Goal: Check status: Check status

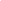
scroll to position [1, 1]
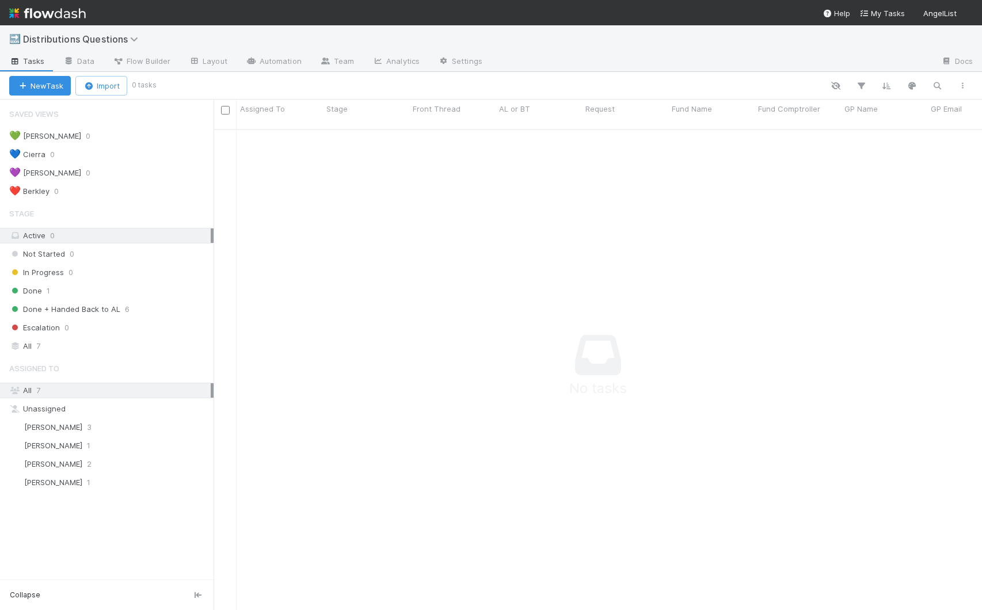
scroll to position [472, 760]
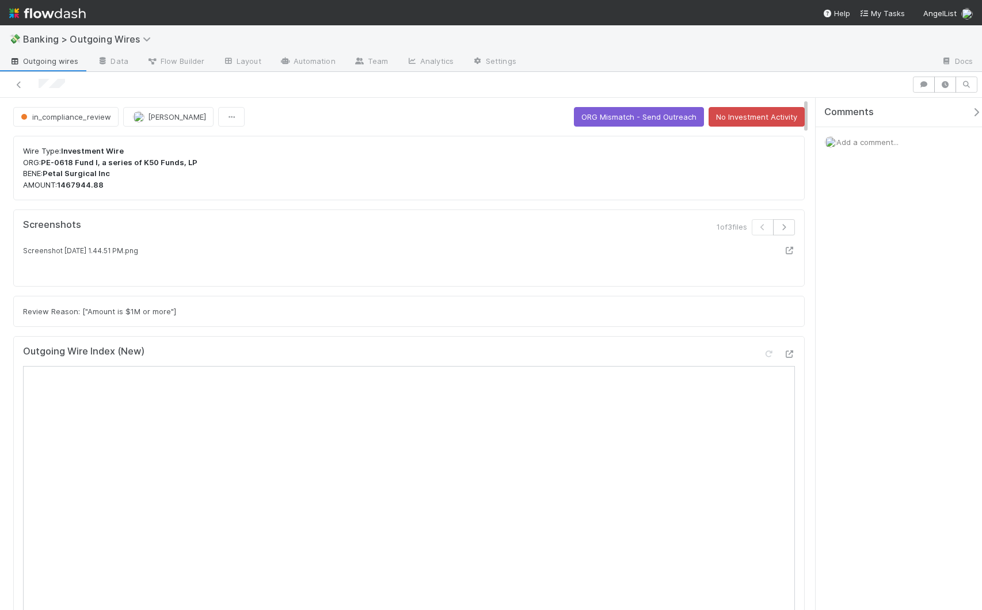
click at [970, 110] on icon "button" at bounding box center [976, 112] width 12 height 9
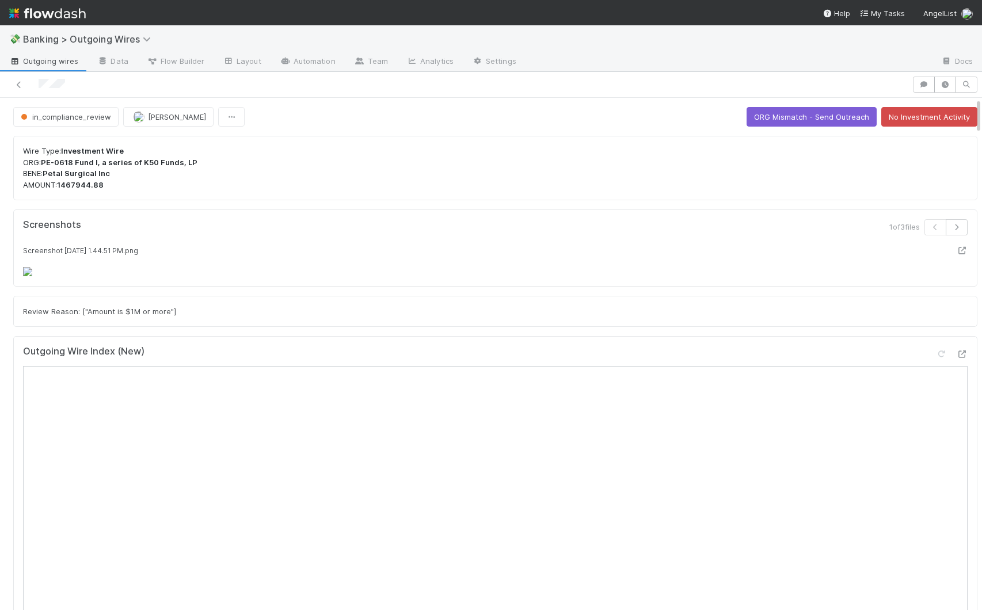
click at [579, 225] on div "1 of 3 files" at bounding box center [736, 231] width 481 height 25
click at [892, 277] on div "Screenshot 2025-08-08 at 1.44.51 PM.png" at bounding box center [495, 261] width 944 height 32
click at [887, 277] on div "Screenshot 2025-08-08 at 1.44.51 PM.png" at bounding box center [495, 261] width 944 height 32
click at [513, 136] on div "Wire Type: Investment Wire ORG: PE-0618 Fund I, a series of K50 Funds, LP BENE:…" at bounding box center [495, 168] width 964 height 64
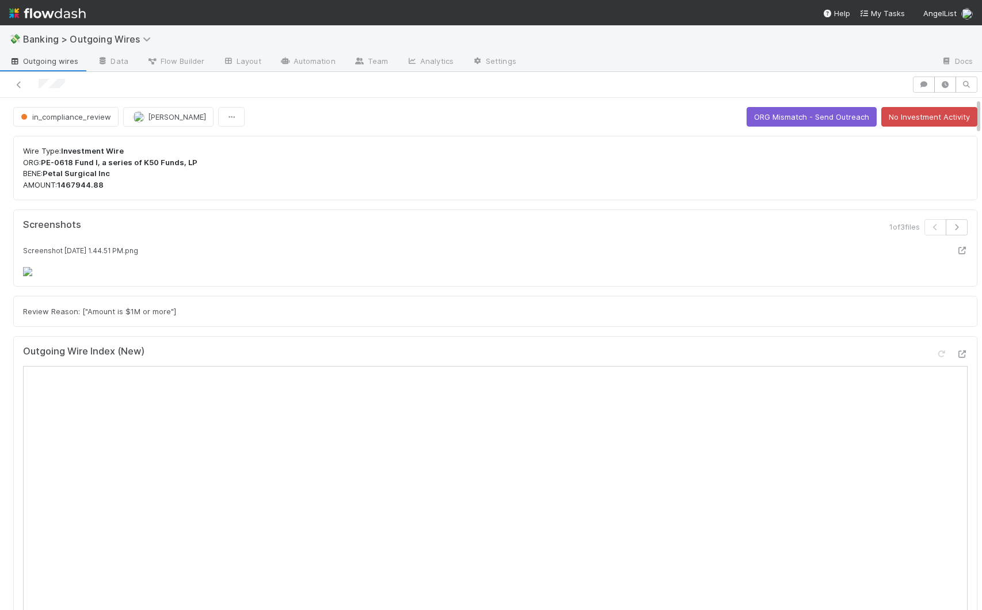
click at [556, 277] on div "Screenshot 2025-08-08 at 1.44.51 PM.png" at bounding box center [495, 261] width 944 height 32
click at [801, 212] on div "Screenshots 1 of 3 files Screenshot 2025-08-08 at 1.44.51 PM.png" at bounding box center [495, 247] width 964 height 77
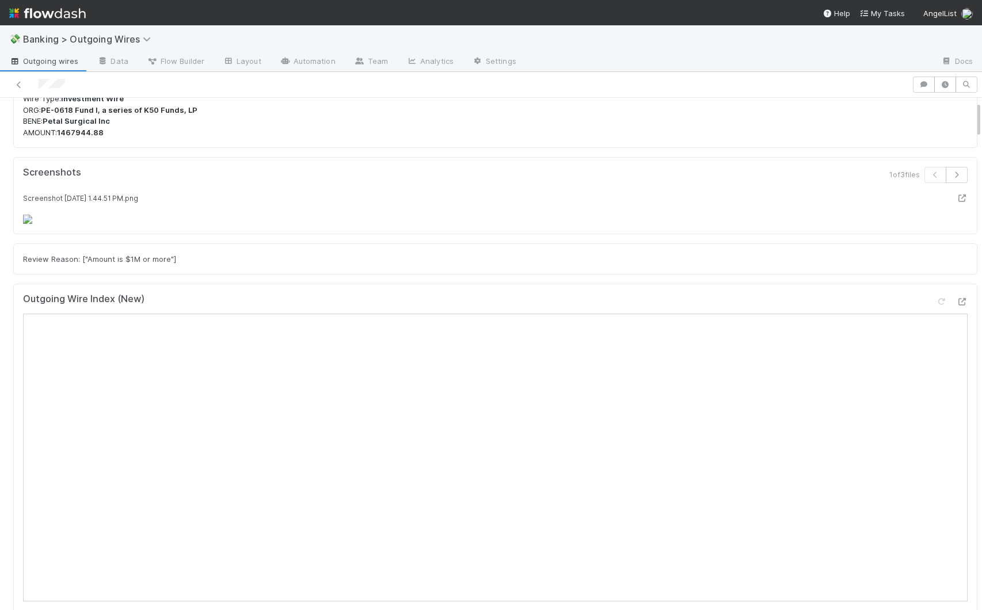
scroll to position [49, 0]
click at [951, 177] on icon "button" at bounding box center [957, 178] width 12 height 7
click at [929, 178] on icon "button" at bounding box center [935, 178] width 12 height 7
click at [924, 182] on button "button" at bounding box center [935, 178] width 22 height 16
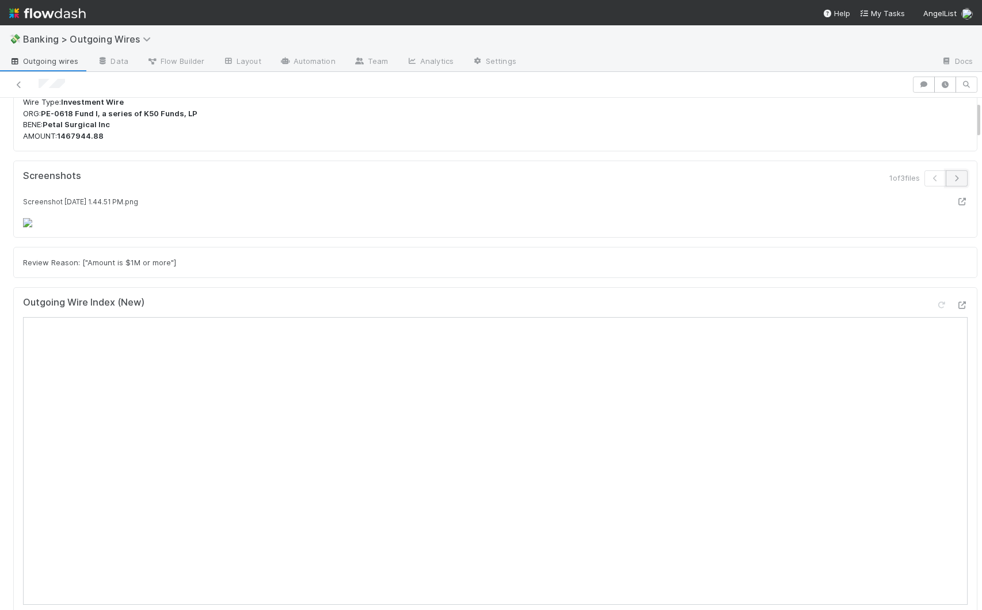
click at [951, 181] on icon "button" at bounding box center [957, 178] width 12 height 7
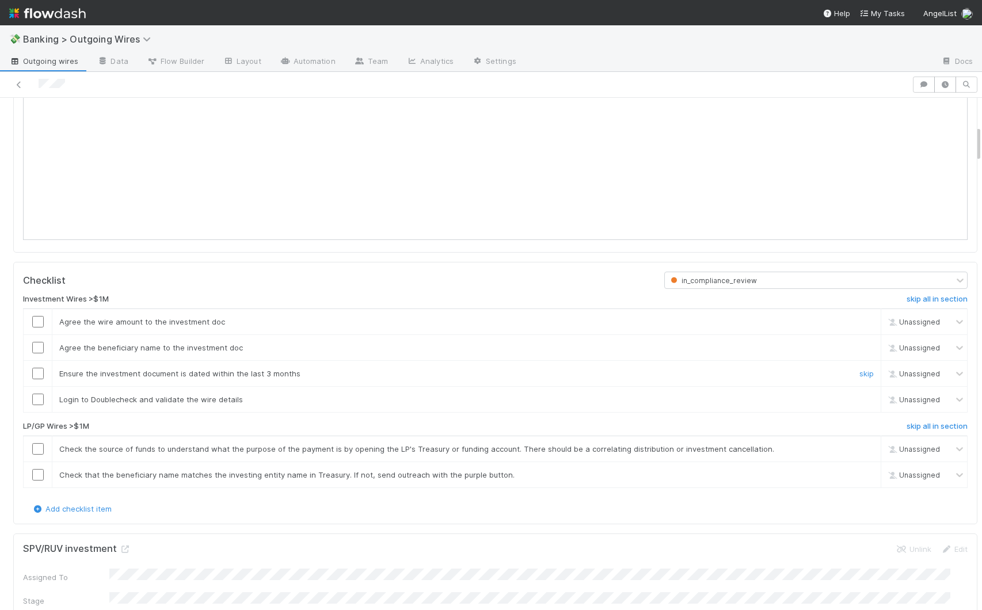
scroll to position [435, 0]
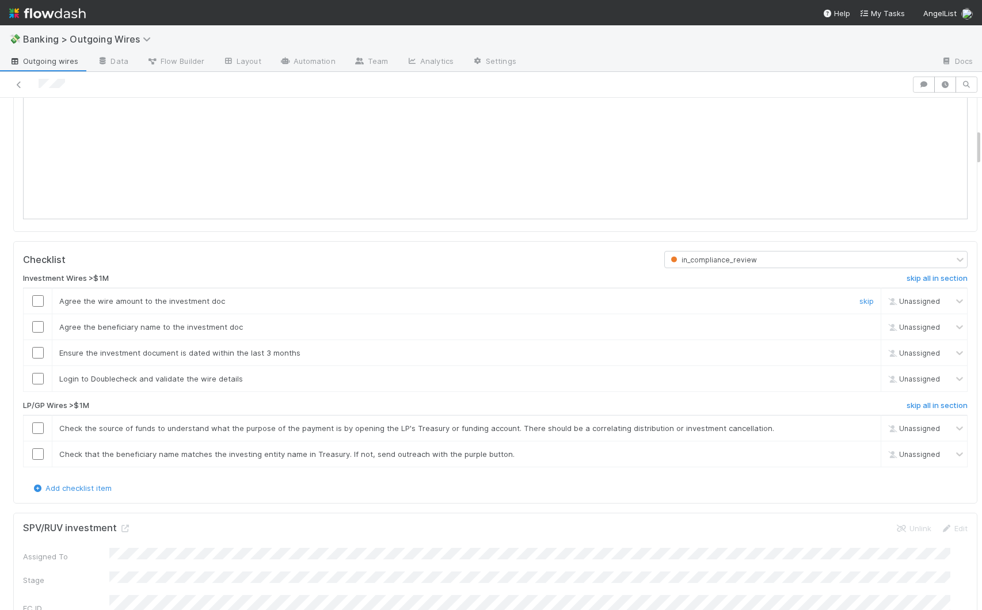
click at [36, 307] on input "checkbox" at bounding box center [38, 301] width 12 height 12
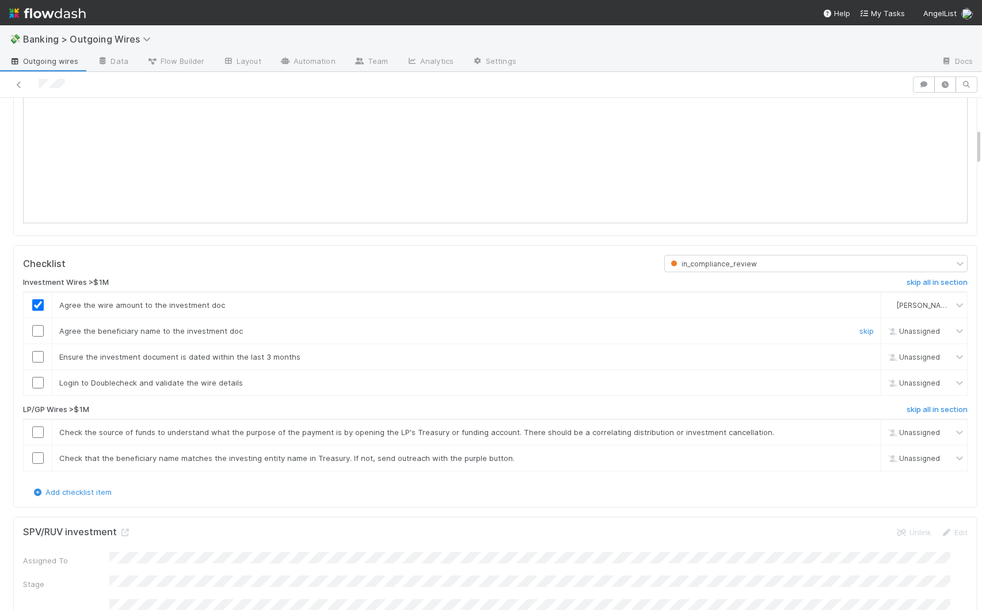
click at [36, 344] on td at bounding box center [38, 331] width 29 height 26
click at [39, 337] on input "checkbox" at bounding box center [38, 331] width 12 height 12
click at [40, 363] on input "checkbox" at bounding box center [38, 357] width 12 height 12
click at [40, 388] on input "checkbox" at bounding box center [38, 383] width 12 height 12
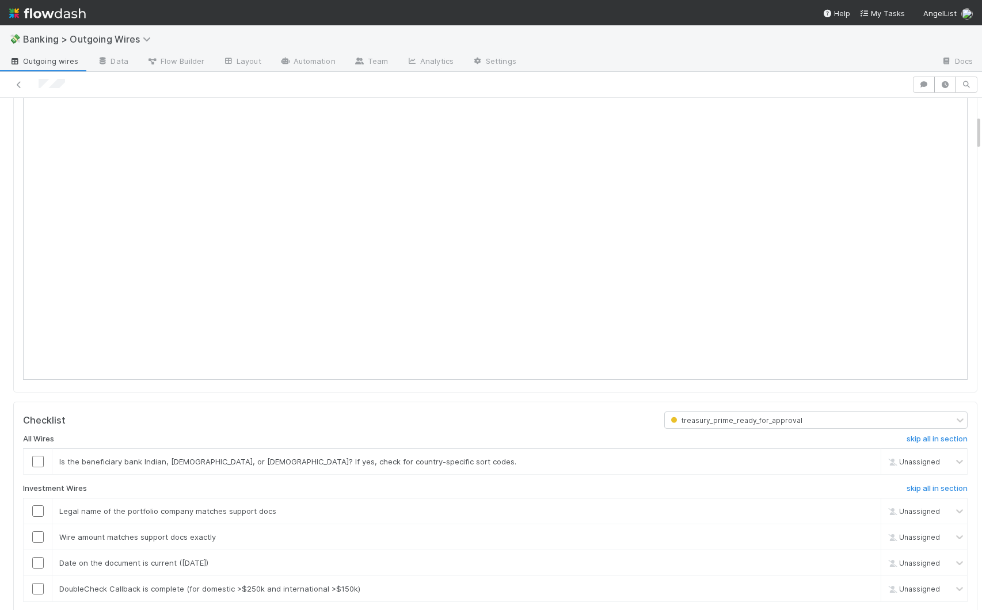
scroll to position [246, 0]
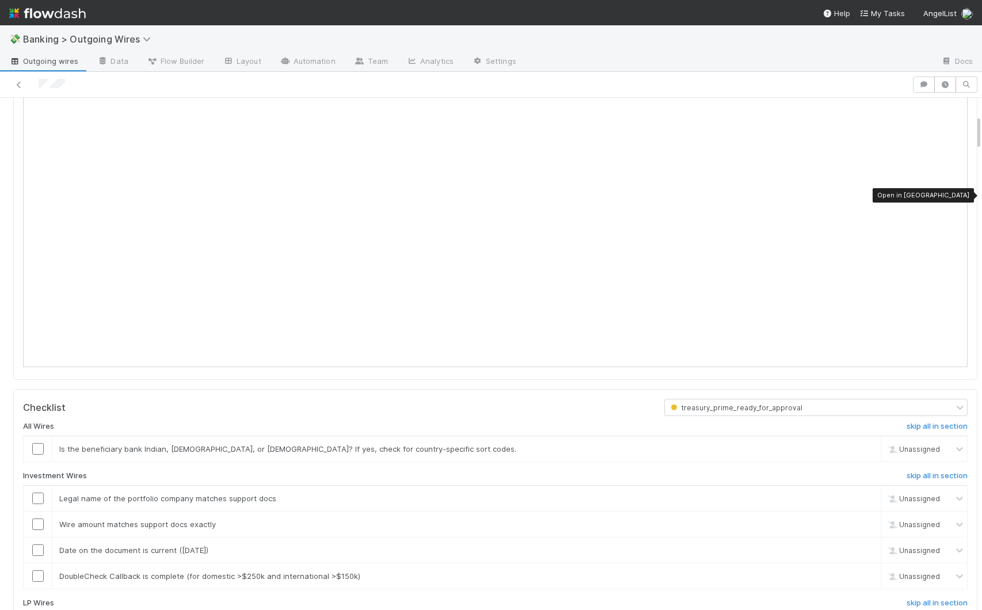
click at [956, 73] on div at bounding box center [962, 68] width 12 height 12
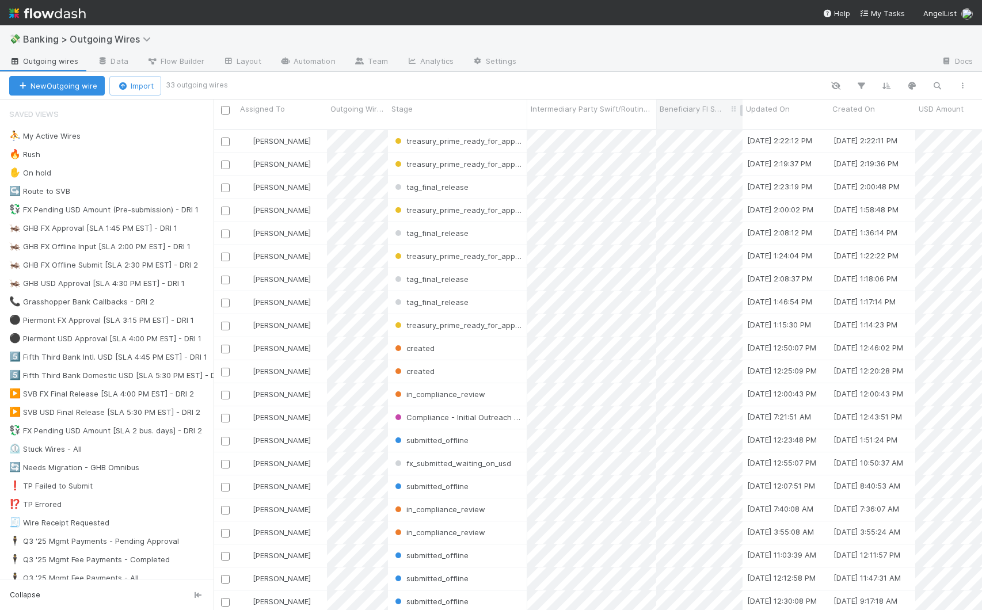
scroll to position [482, 760]
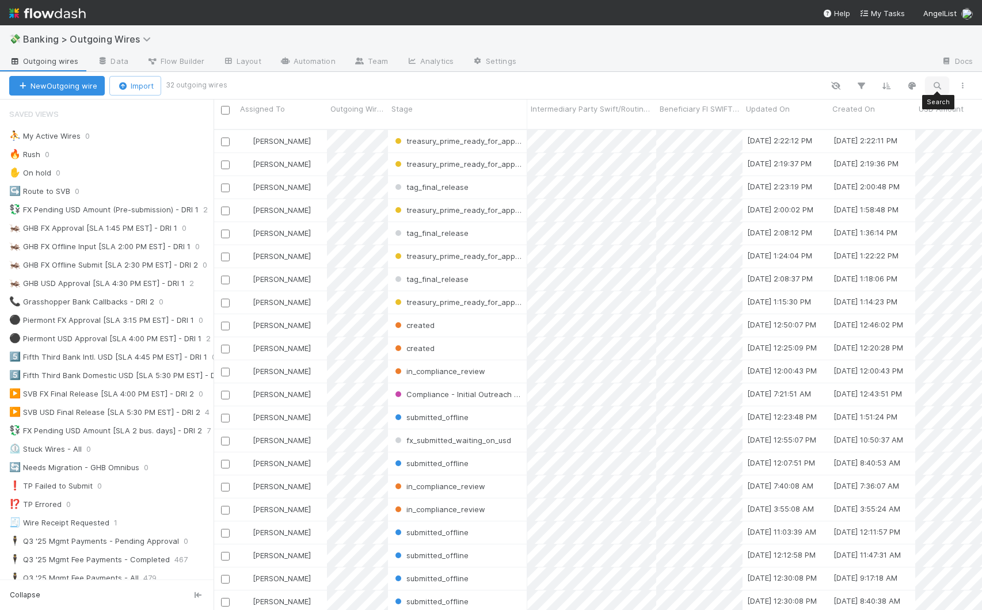
click at [939, 84] on icon "button" at bounding box center [937, 86] width 12 height 10
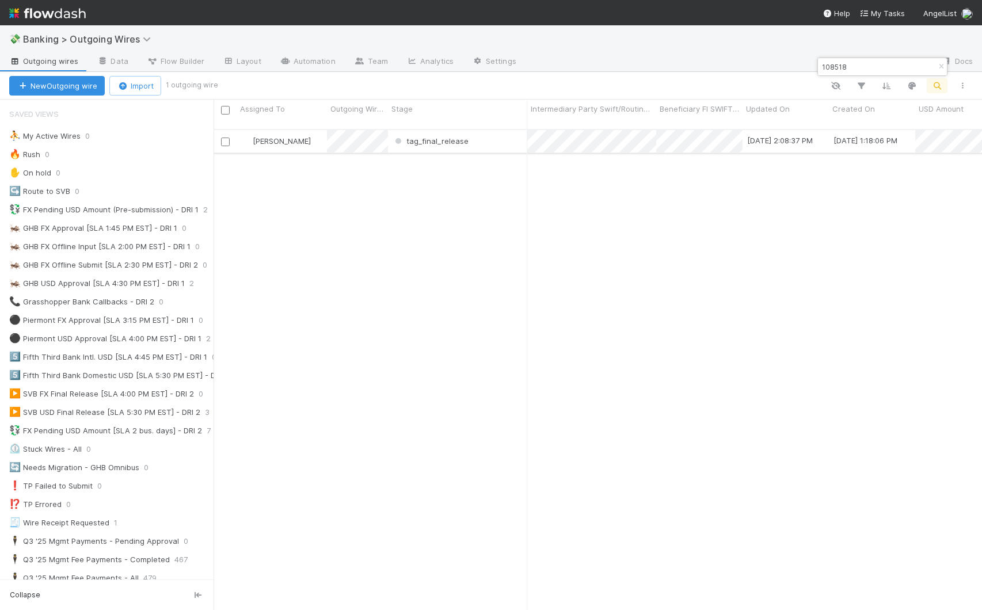
type input "108518"
click at [513, 136] on div "tag_final_release" at bounding box center [457, 141] width 139 height 22
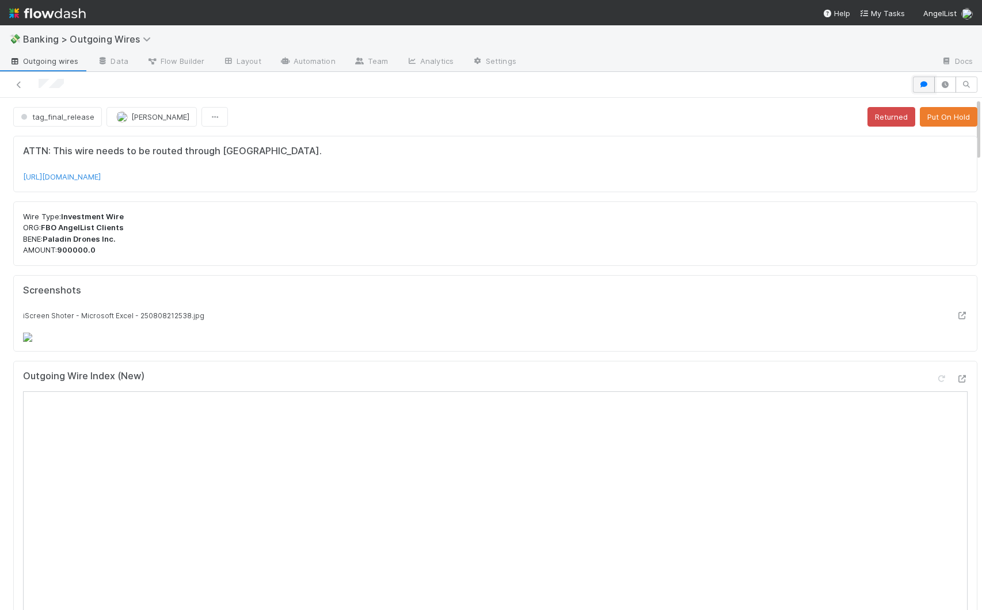
click at [918, 81] on icon "button" at bounding box center [924, 84] width 12 height 7
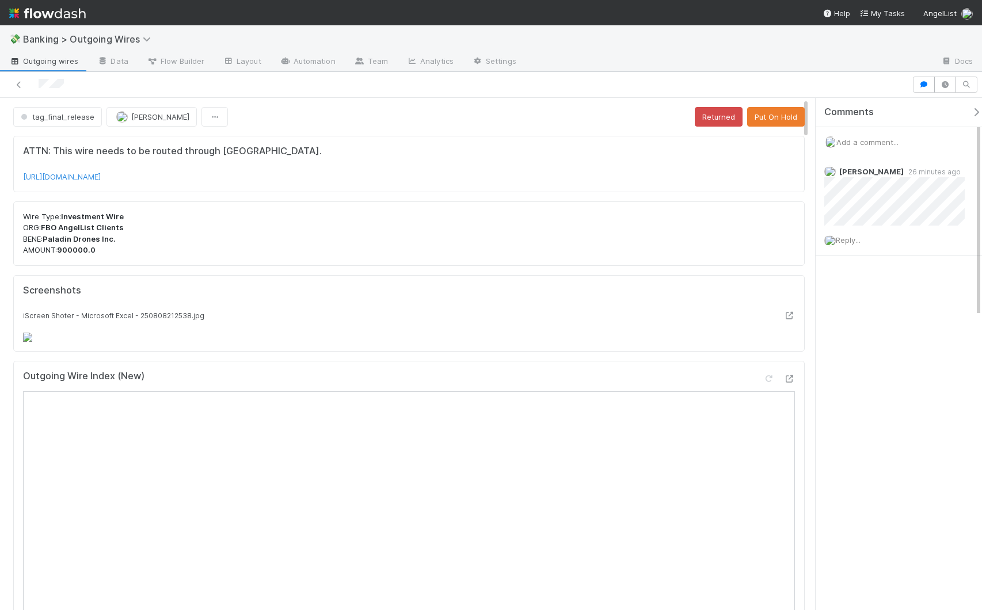
click at [970, 110] on icon "button" at bounding box center [976, 112] width 12 height 9
